Goal: Check status

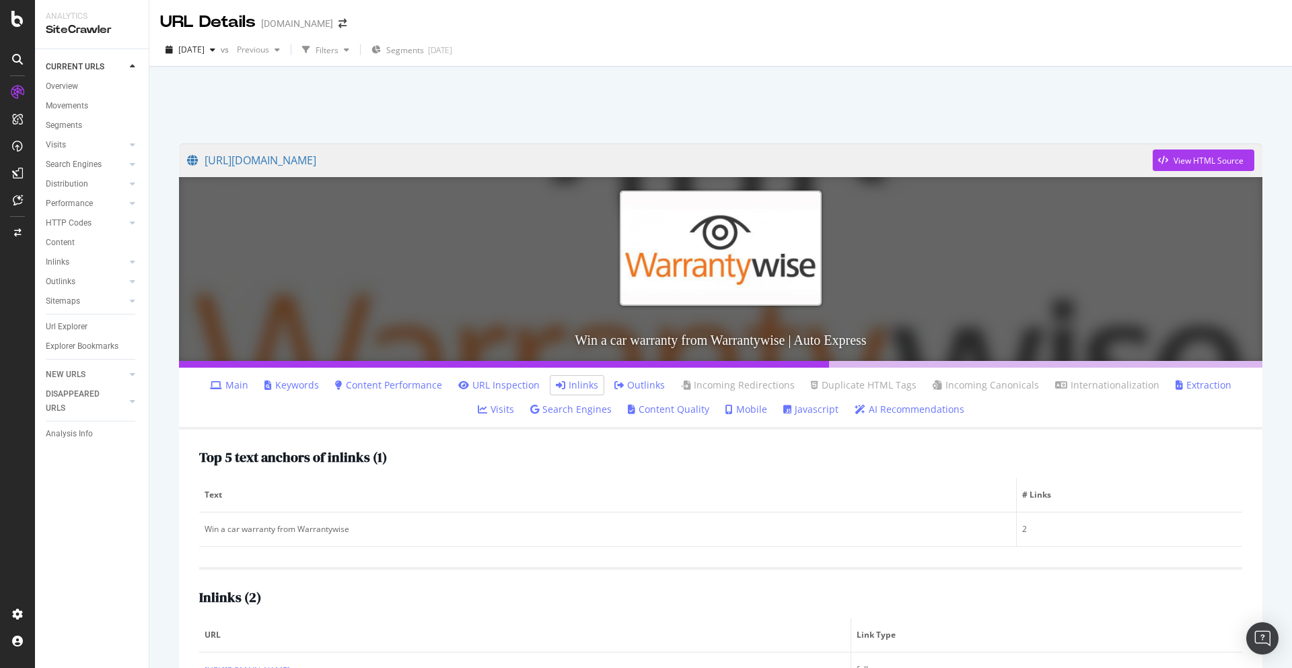
scroll to position [91, 0]
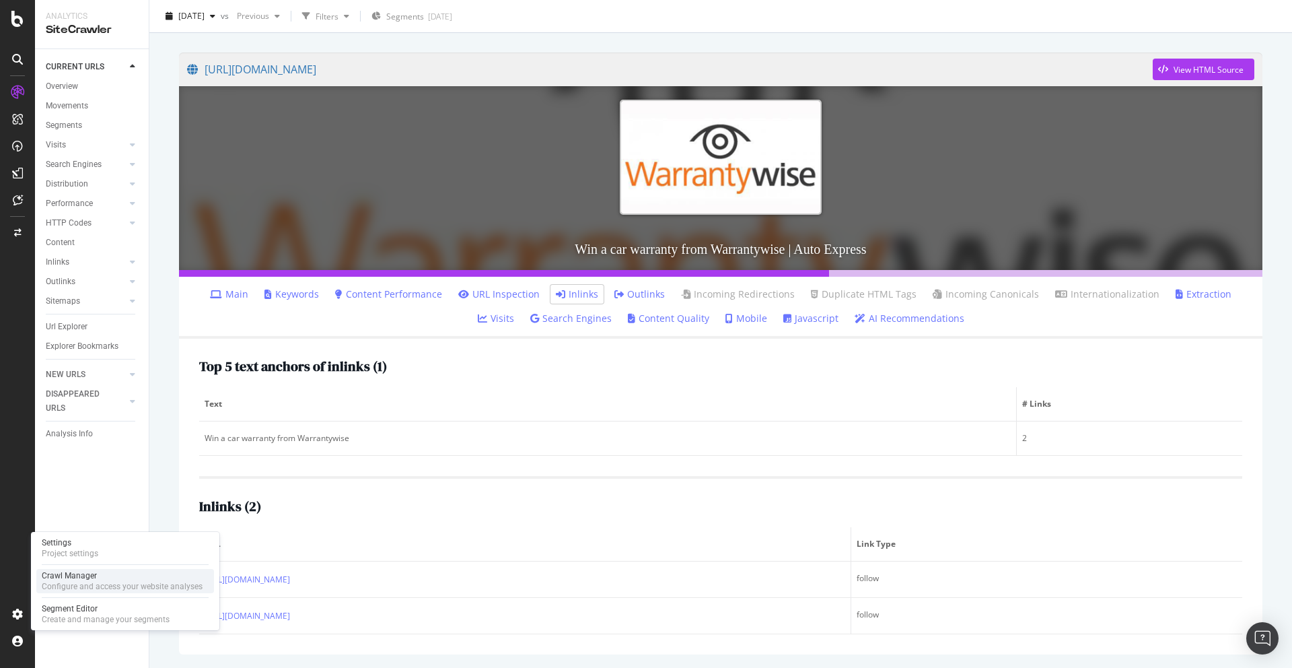
click at [81, 592] on div "Crawl Manager Configure and access your website analyses" at bounding box center [125, 581] width 178 height 24
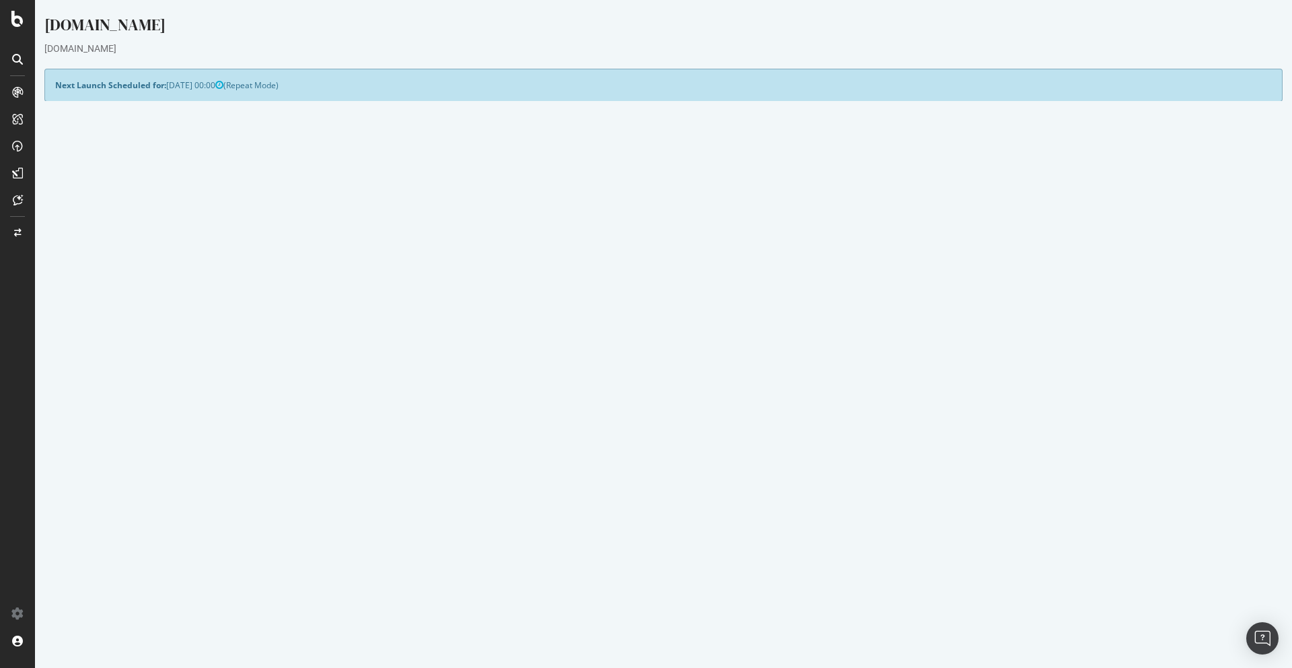
click at [962, 353] on link "Watch Live Stats" at bounding box center [977, 355] width 92 height 22
